Goal: Navigation & Orientation: Find specific page/section

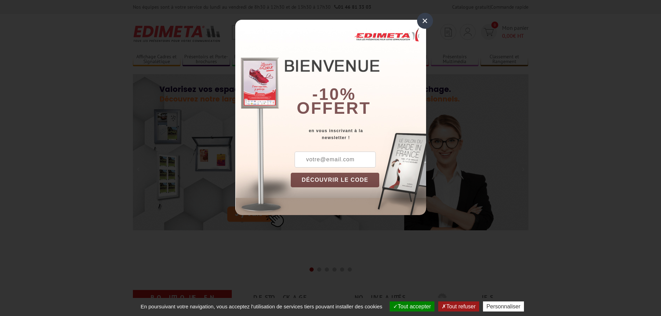
click at [426, 22] on div "×" at bounding box center [425, 21] width 16 height 16
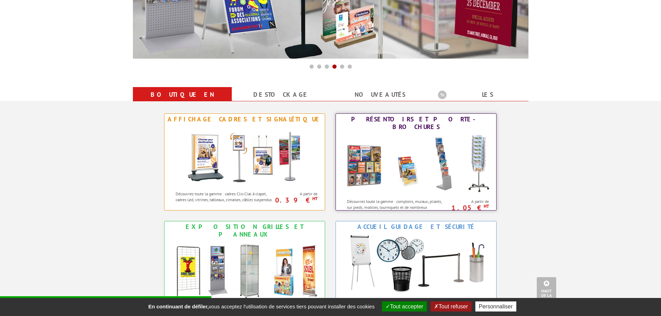
scroll to position [243, 0]
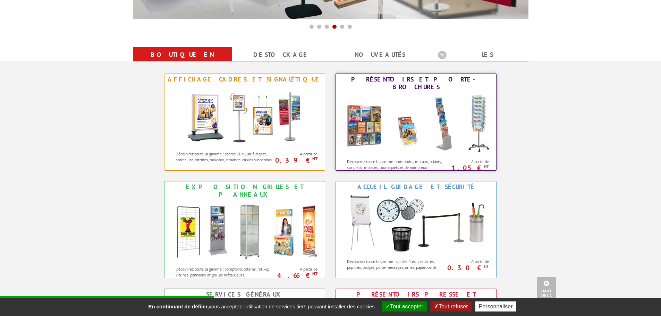
click at [405, 132] on img at bounding box center [416, 124] width 153 height 62
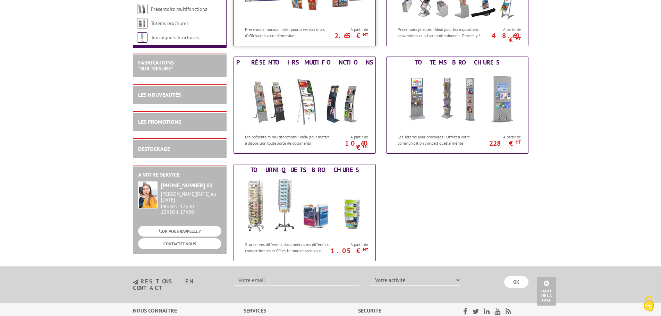
scroll to position [382, 0]
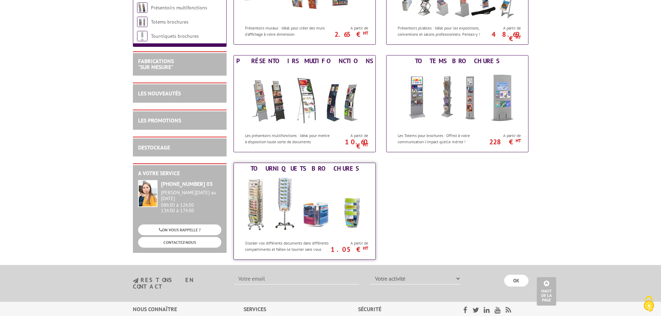
click at [292, 202] on img at bounding box center [305, 205] width 128 height 62
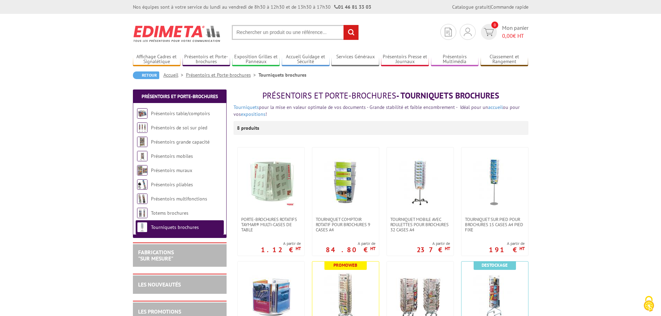
click at [237, 73] on link "Présentoirs et Porte-brochures" at bounding box center [222, 75] width 73 height 6
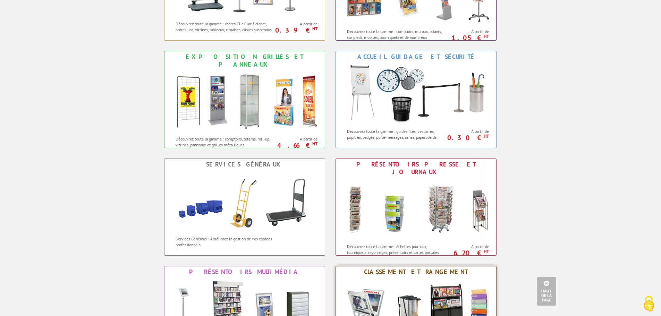
scroll to position [451, 0]
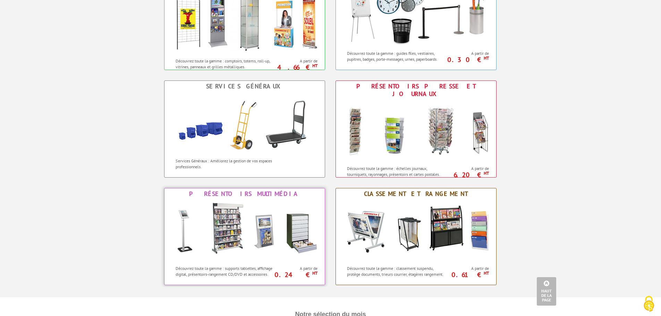
click at [240, 214] on img at bounding box center [244, 231] width 153 height 62
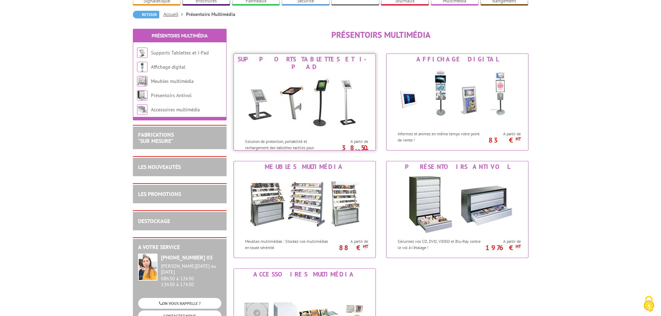
scroll to position [69, 0]
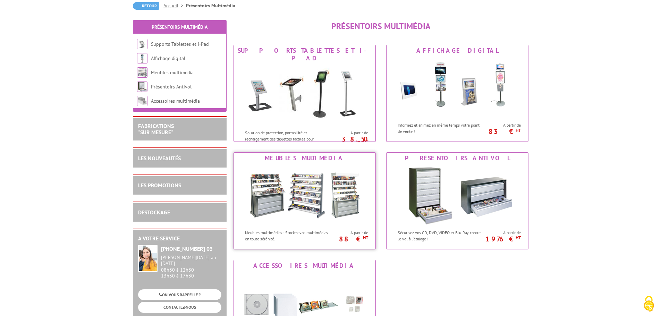
click at [302, 198] on img at bounding box center [305, 195] width 128 height 62
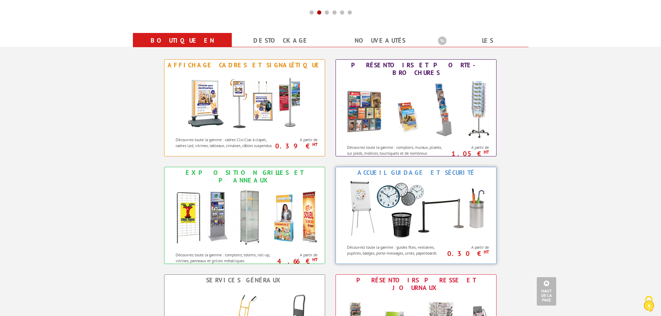
scroll to position [243, 0]
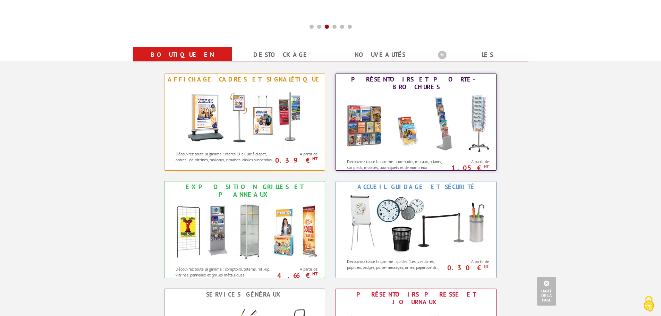
click at [421, 126] on img at bounding box center [416, 124] width 153 height 62
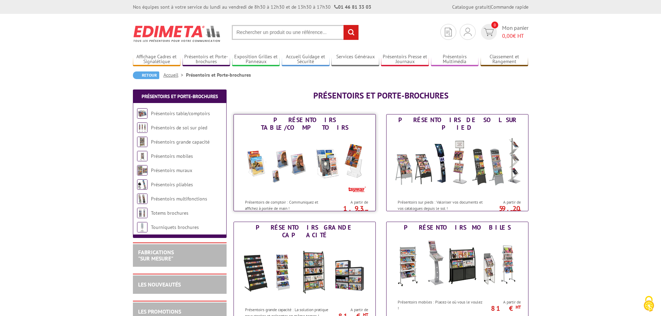
click at [307, 168] on img at bounding box center [305, 164] width 128 height 62
